Goal: Information Seeking & Learning: Find contact information

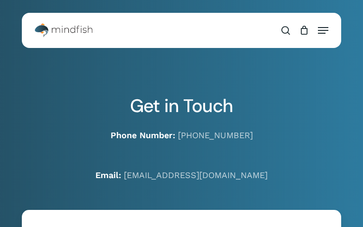
type input "**********"
type input "*********"
type input "**********"
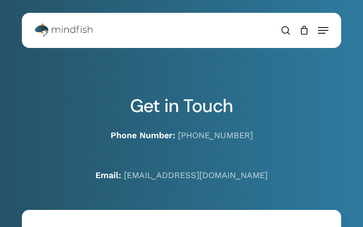
type input "**********"
